Goal: Navigation & Orientation: Go to known website

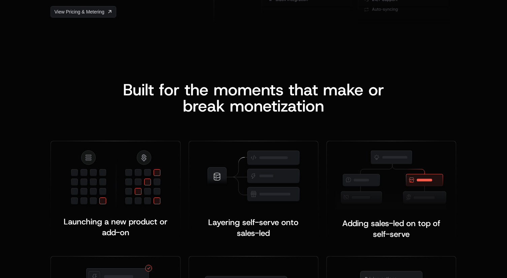
scroll to position [1208, 0]
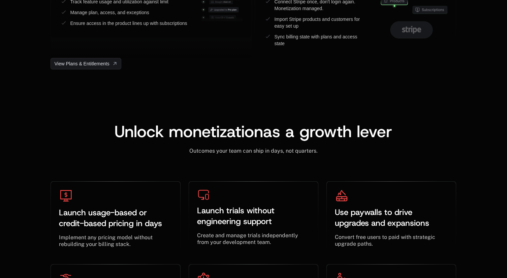
scroll to position [1922, 0]
